Goal: Task Accomplishment & Management: Complete application form

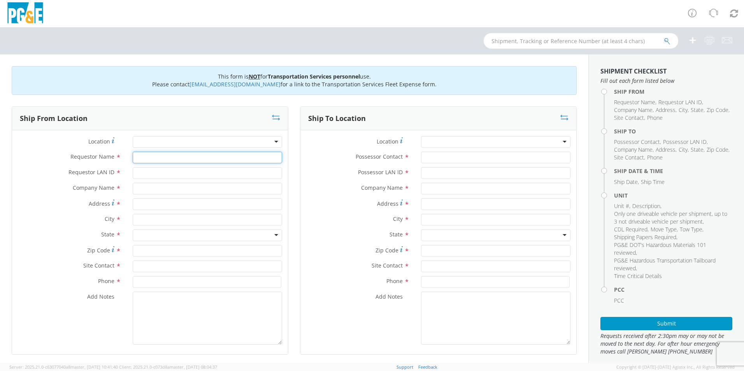
click at [183, 152] on input "Requestor Name *" at bounding box center [208, 158] width 150 height 12
click at [189, 164] on div "Requestor Name *" at bounding box center [150, 160] width 276 height 16
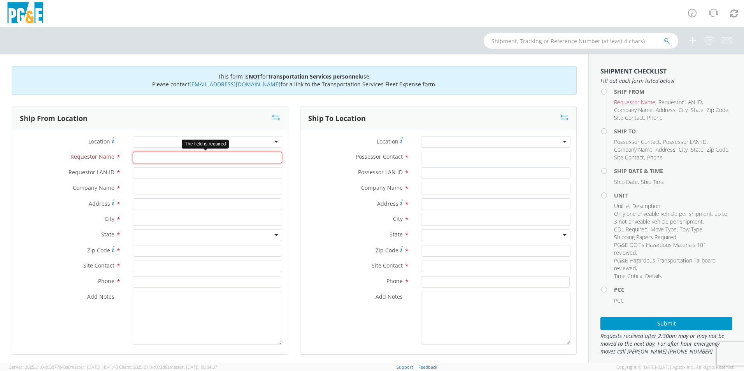
click at [186, 160] on input "Requestor Name *" at bounding box center [208, 158] width 150 height 12
type input "[EMAIL_ADDRESS][DOMAIN_NAME]"
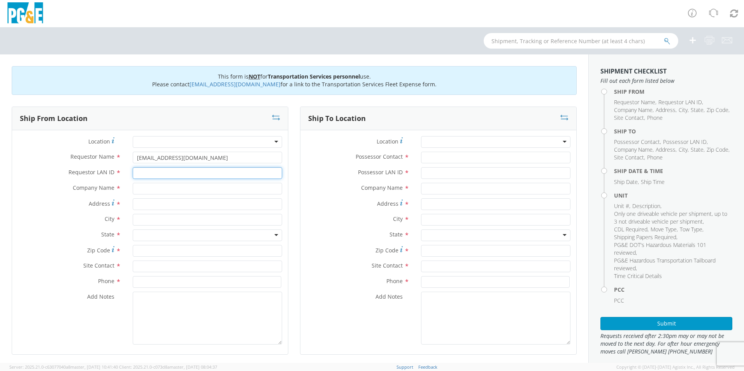
type input "J"
type input "[PERSON_NAME]"
type input "[EMAIL_ADDRESS][DOMAIN_NAME]"
type input "PG&e"
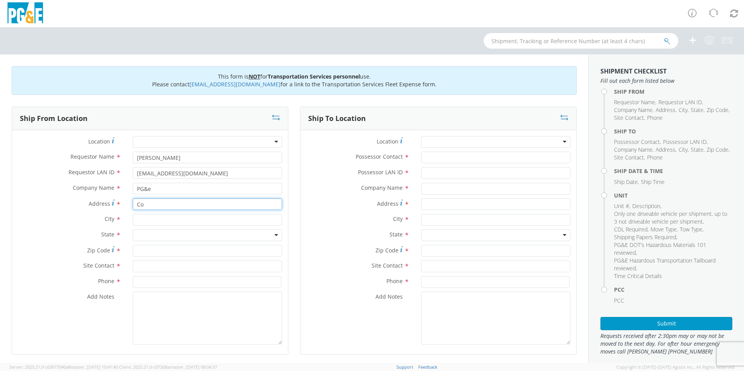
type input "C"
type input "[STREET_ADDRESS][PERSON_NAME]"
type input "Antioch"
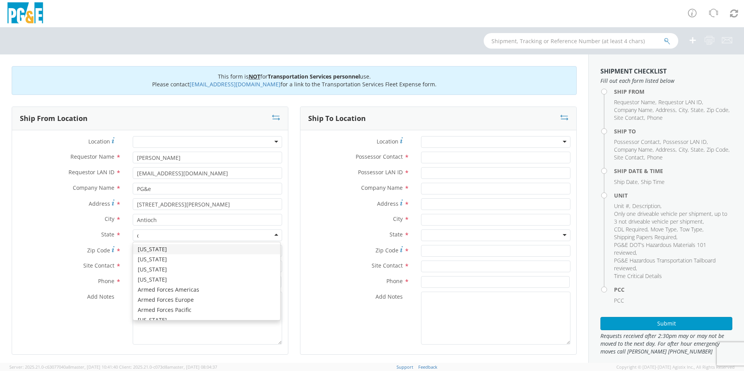
type input "ca"
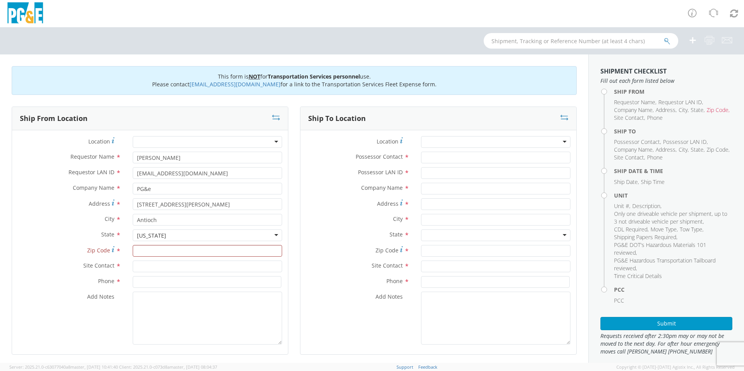
click at [218, 236] on div "[US_STATE]" at bounding box center [208, 236] width 150 height 12
click at [158, 252] on input "Zip Code *" at bounding box center [208, 251] width 150 height 12
type input "94509"
type input "[PERSON_NAME]"
type input "9253503728"
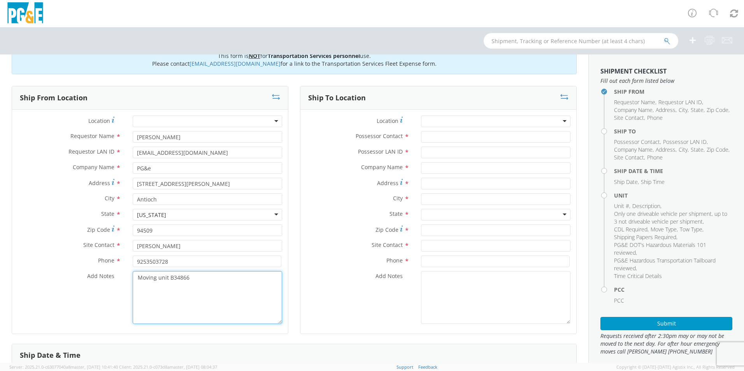
scroll to position [39, 0]
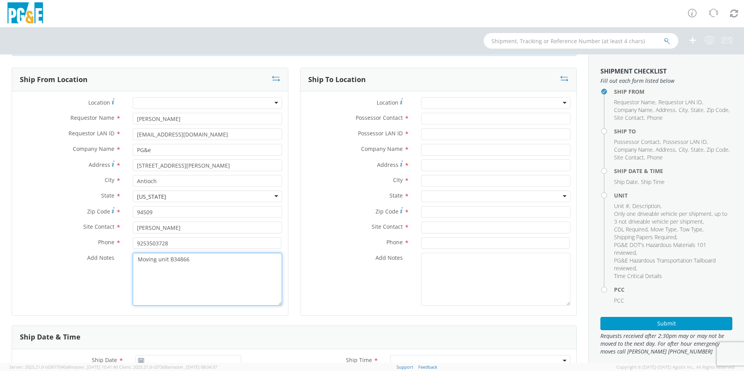
click at [194, 262] on textarea "Moving unit B34866" at bounding box center [208, 279] width 150 height 53
drag, startPoint x: 179, startPoint y: 275, endPoint x: 135, endPoint y: 259, distance: 46.9
click at [135, 259] on textarea "Moving unit B34866 from Contra Costa SW to [GEOGRAPHIC_DATA] on [DATE]. Please …" at bounding box center [208, 279] width 150 height 53
type textarea "Moving unit B34866 from Contra Costa SW to [GEOGRAPHIC_DATA] on [DATE]. Please …"
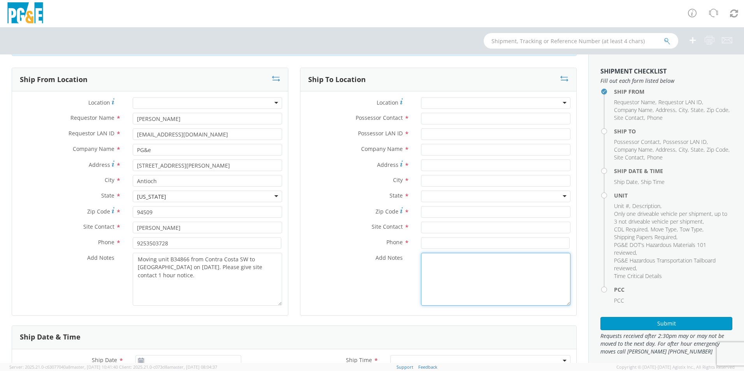
paste textarea "Moving unit B34866 from Contra Costa SW to [GEOGRAPHIC_DATA] on [DATE]. Please …"
type textarea "Moving unit B34866 from Contra Costa SW to [GEOGRAPHIC_DATA] on [DATE]. Please …"
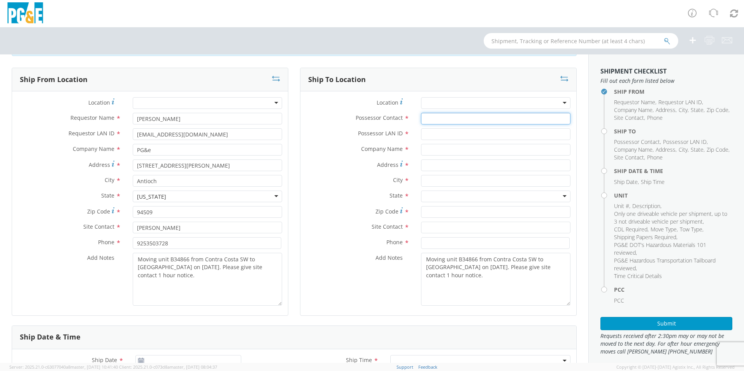
click at [440, 121] on input "Possessor Contact *" at bounding box center [496, 119] width 150 height 12
type input "[PERSON_NAME]"
type input "CWFD"
type input "PG&E"
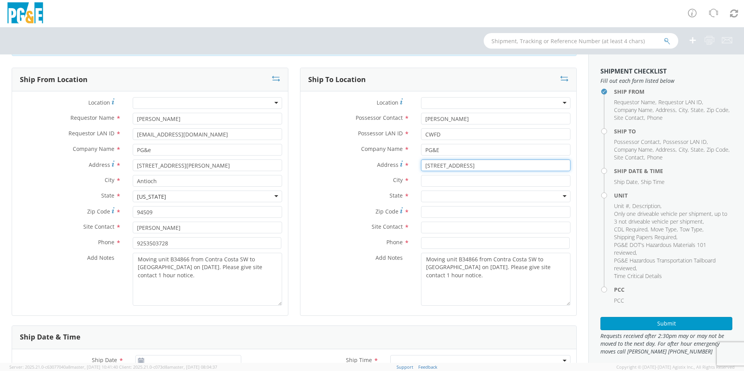
type input "[STREET_ADDRESS]"
type input "Antioch"
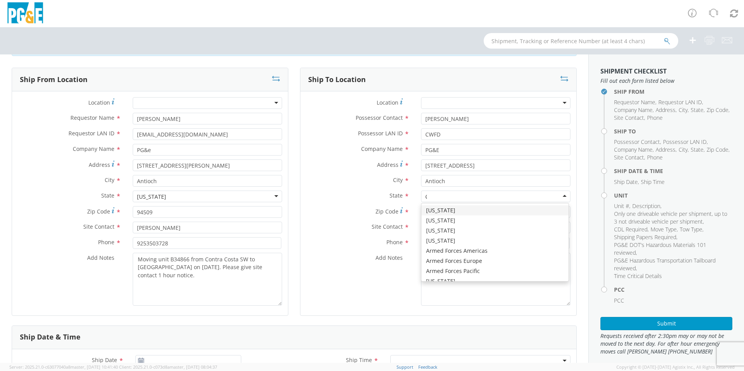
type input "CA"
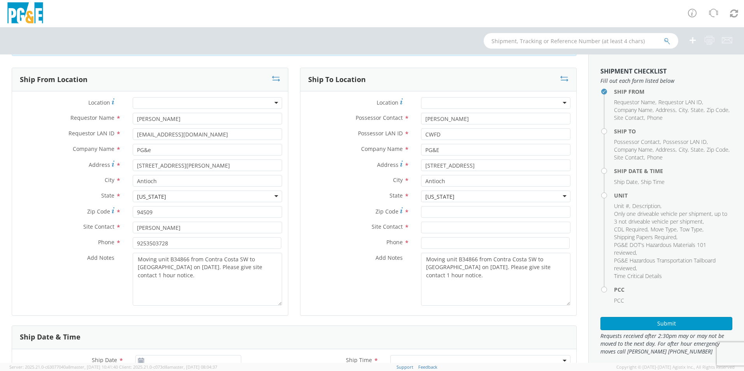
scroll to position [0, 0]
type input "94509"
type input "[PERSON_NAME]"
type input "[PHONE_NUMBER]"
click at [146, 244] on input "9253503728" at bounding box center [207, 244] width 149 height 12
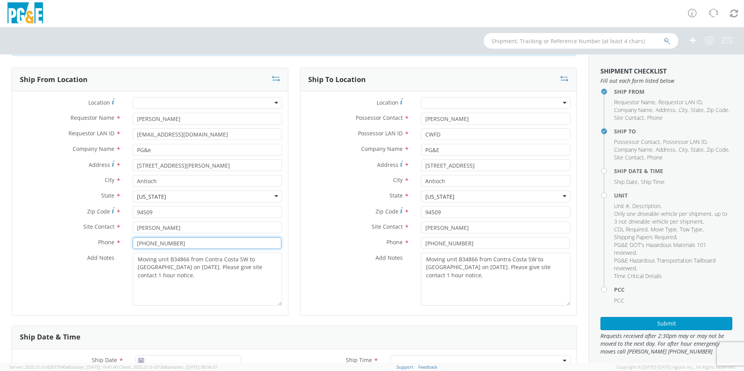
click at [157, 242] on input "[PHONE_NUMBER]" at bounding box center [207, 244] width 149 height 12
type input "[PHONE_NUMBER]"
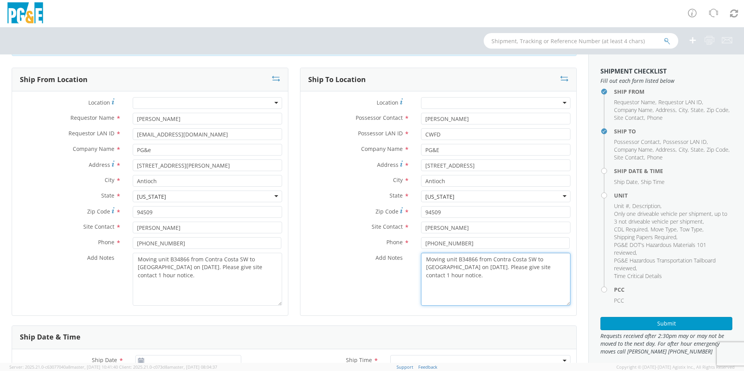
click at [476, 284] on textarea "Moving unit B34866 from Contra Costa SW to [GEOGRAPHIC_DATA] on [DATE]. Please …" at bounding box center [496, 279] width 150 height 53
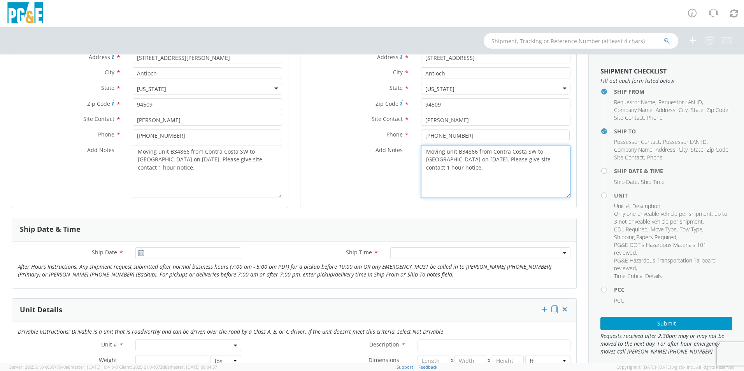
scroll to position [156, 0]
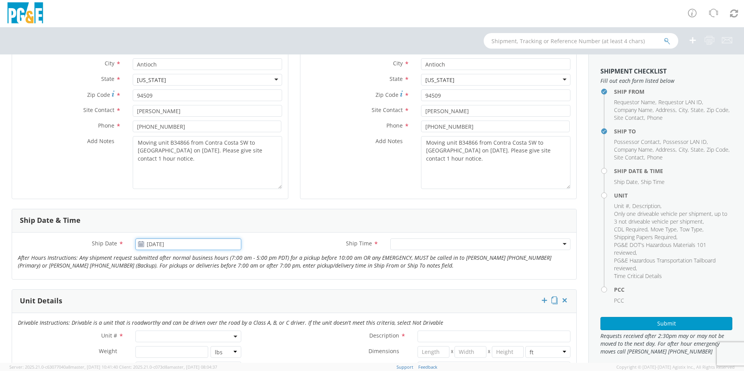
click at [165, 245] on input "[DATE]" at bounding box center [188, 245] width 106 height 12
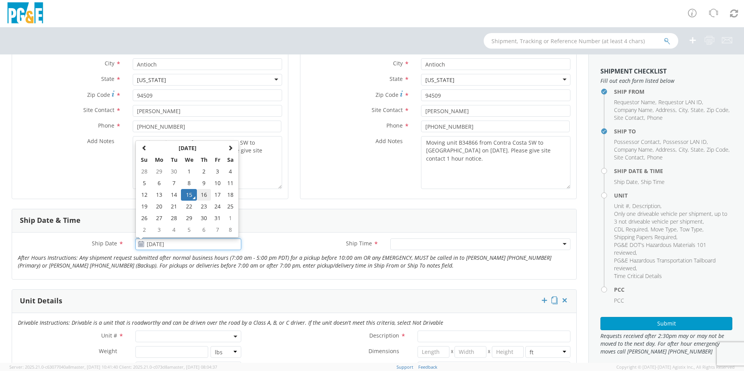
click at [204, 194] on td "16" at bounding box center [204, 195] width 14 height 12
type input "[DATE]"
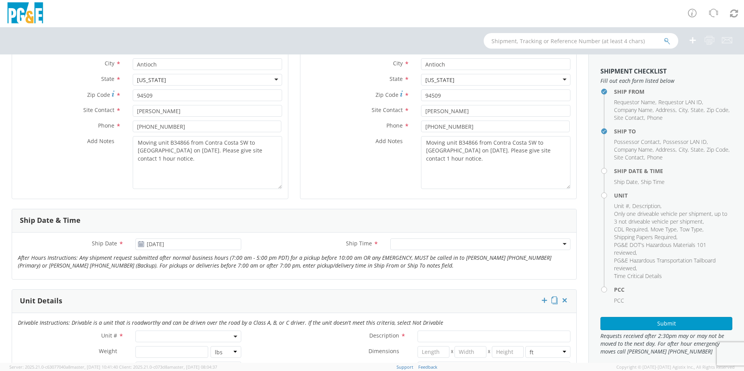
click at [448, 241] on div at bounding box center [481, 245] width 180 height 12
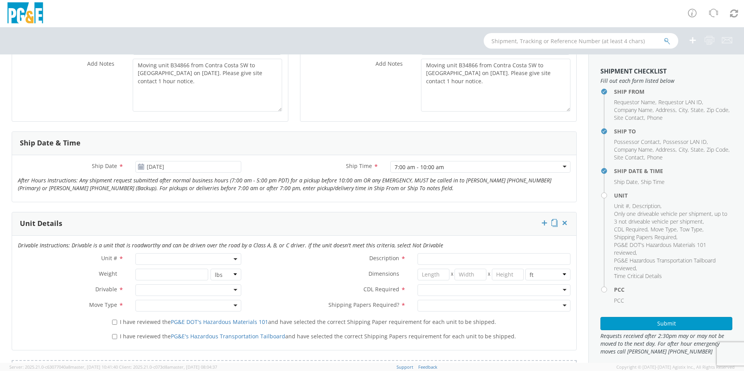
scroll to position [234, 0]
click at [164, 257] on span at bounding box center [188, 259] width 106 height 12
click at [163, 273] on input "search" at bounding box center [187, 272] width 101 height 12
type input "B34866"
type input "EXCAVATOR; BACKHOE: <12000"
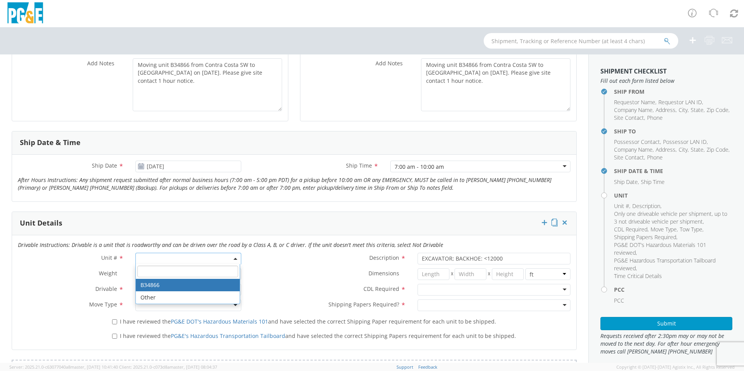
select select "B34866"
select select "? object:null ?"
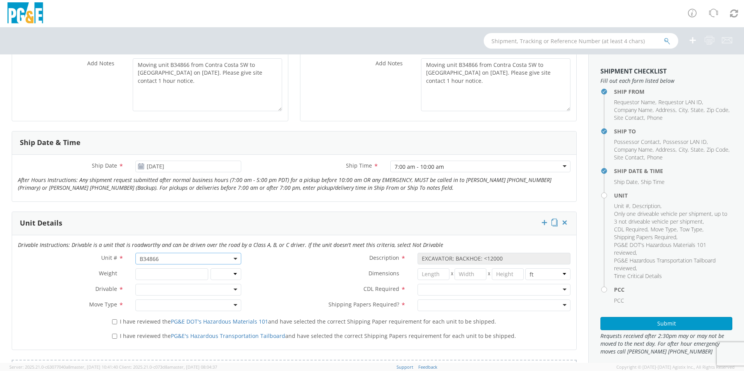
click at [173, 289] on div at bounding box center [188, 290] width 106 height 12
click at [153, 301] on div at bounding box center [188, 306] width 106 height 12
click at [111, 322] on div "I have reviewed the PG&E DOT's Hazardous Materials 101 and have selected the co…" at bounding box center [341, 320] width 470 height 11
click at [113, 323] on input "I have reviewed the PG&E DOT's Hazardous Materials 101 and have selected the co…" at bounding box center [114, 322] width 5 height 5
checkbox input "true"
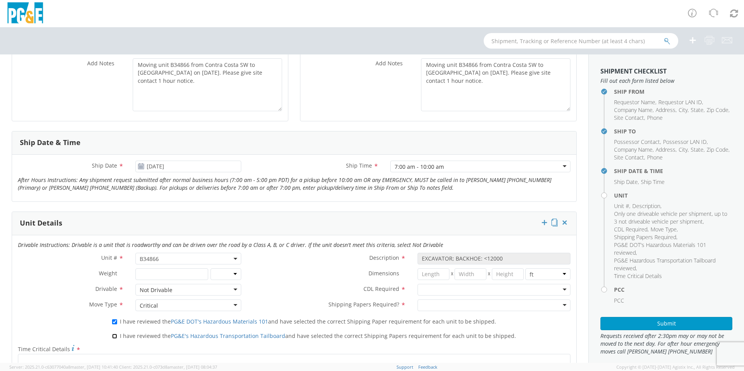
click at [115, 336] on input "I have reviewed the PG&E's Hazardous Transportation Tailboard and have selected…" at bounding box center [114, 336] width 5 height 5
checkbox input "true"
drag, startPoint x: 181, startPoint y: 84, endPoint x: 138, endPoint y: 66, distance: 47.0
click at [138, 66] on textarea "Moving unit B34866 from Contra Costa SW to [GEOGRAPHIC_DATA] on [DATE]. Please …" at bounding box center [208, 84] width 150 height 53
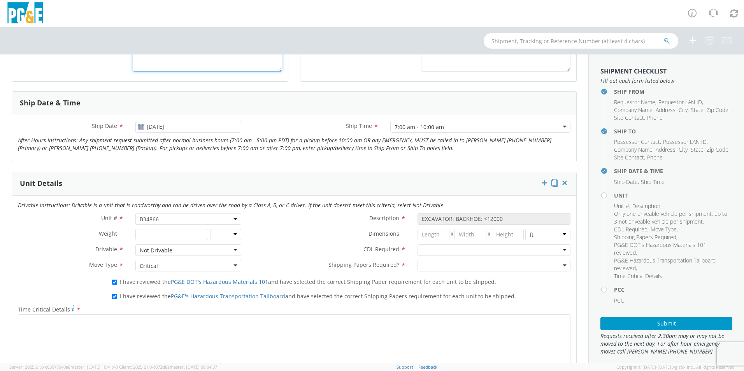
scroll to position [273, 0]
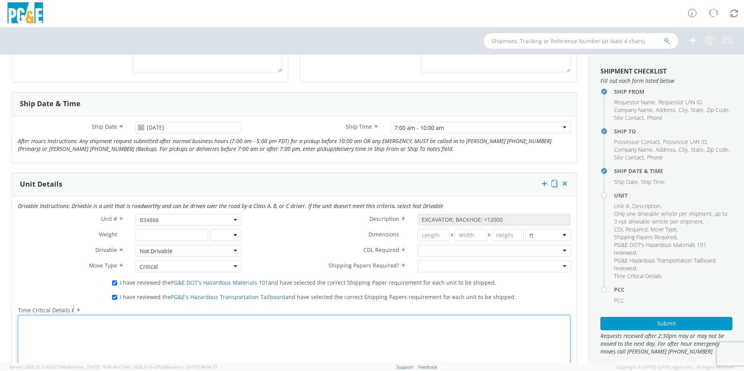
paste textarea "Moving unit B34866 from Contra Costa SW to [GEOGRAPHIC_DATA] on [DATE]. Please …"
type textarea "Moving unit B34866 from Contra Costa SW to [GEOGRAPHIC_DATA] on [DATE]. Please …"
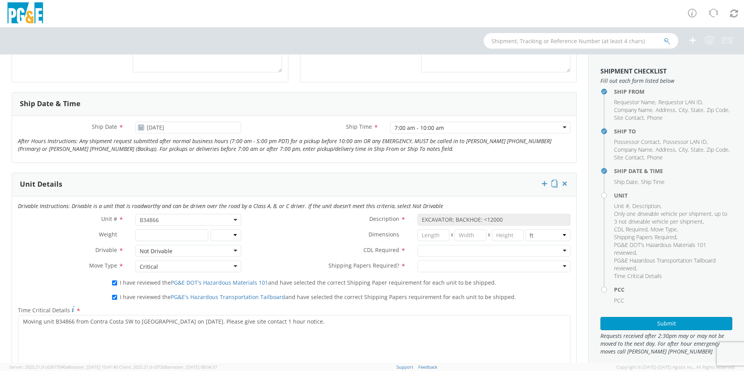
click at [434, 251] on div at bounding box center [494, 251] width 153 height 12
click at [432, 267] on div at bounding box center [494, 267] width 153 height 12
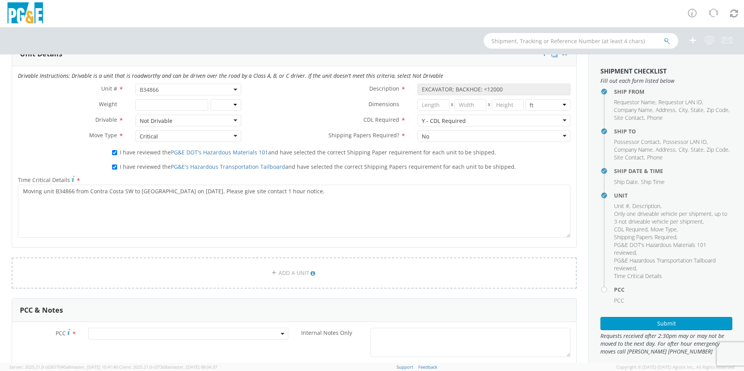
scroll to position [389, 0]
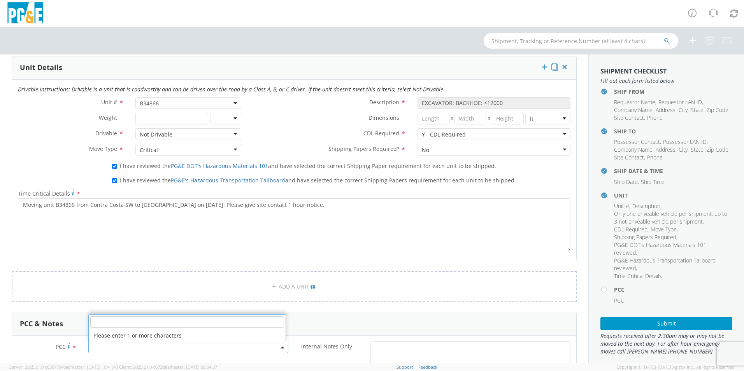
click at [132, 348] on span at bounding box center [188, 348] width 200 height 12
drag, startPoint x: 118, startPoint y: 323, endPoint x: 118, endPoint y: 318, distance: 4.7
click at [118, 322] on input "number" at bounding box center [187, 323] width 194 height 12
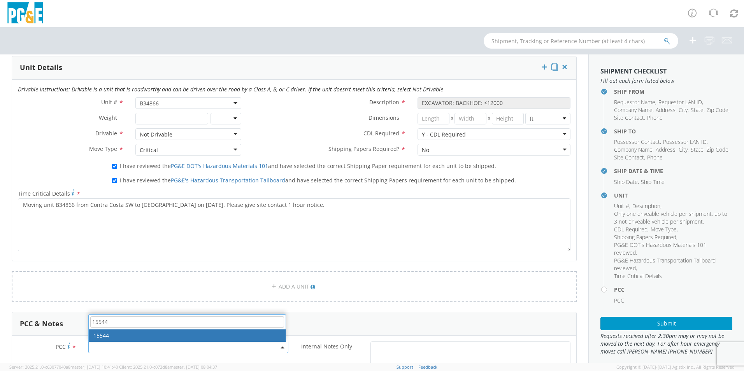
type input "15544"
select select "15544"
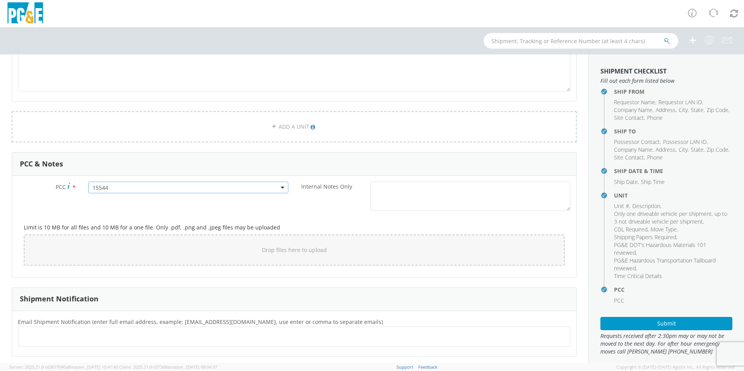
scroll to position [630, 0]
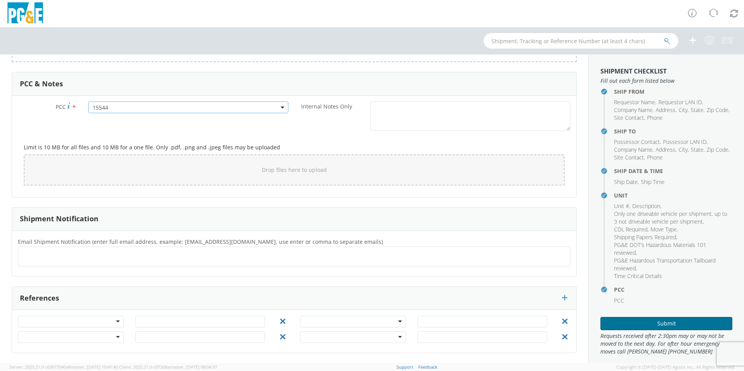
click at [647, 324] on button "Submit" at bounding box center [667, 323] width 132 height 13
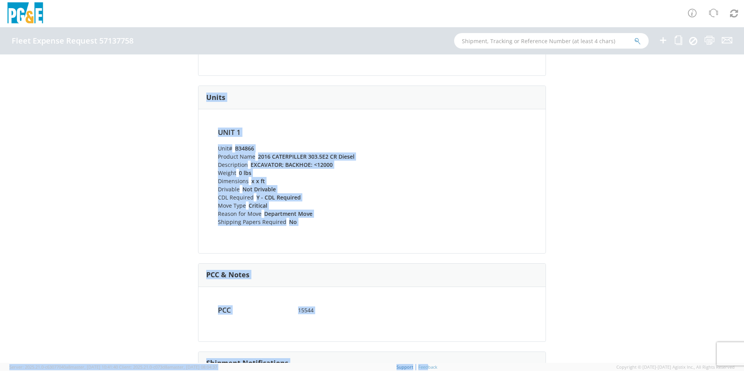
scroll to position [358, 0]
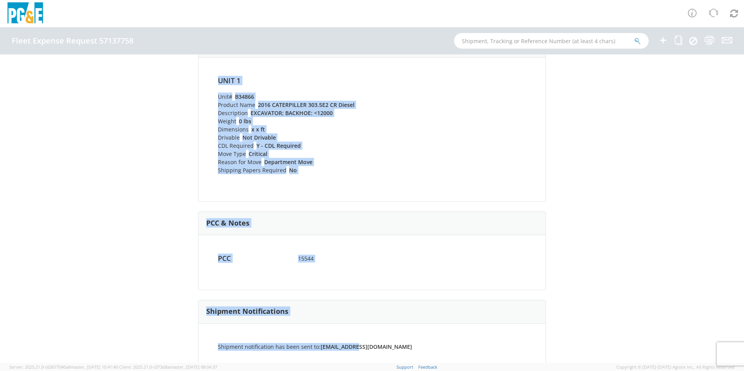
drag, startPoint x: 234, startPoint y: 123, endPoint x: 457, endPoint y: 336, distance: 309.0
click at [457, 336] on div "Fleet Expense Request 57137758 (Completed) Shipping Information Request Informa…" at bounding box center [372, 209] width 744 height 309
copy div "Fleet Expense Request 57137758 (Completed) Shipping Information Request Informa…"
